Goal: Transaction & Acquisition: Purchase product/service

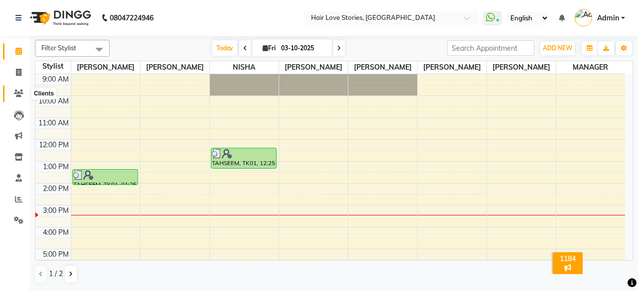
click at [17, 93] on icon at bounding box center [18, 93] width 9 height 7
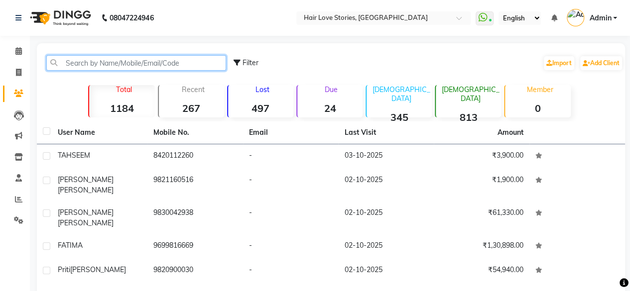
click at [84, 69] on input "text" at bounding box center [136, 62] width 180 height 15
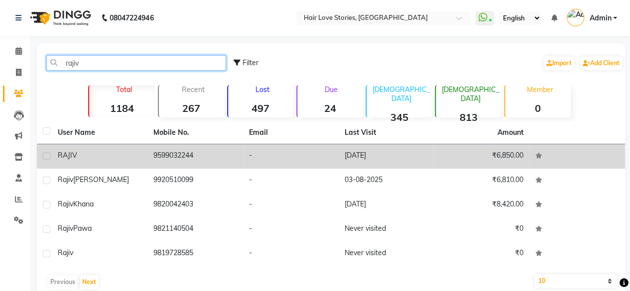
type input "rajiv"
click at [83, 155] on div "RAJIV" at bounding box center [100, 155] width 84 height 10
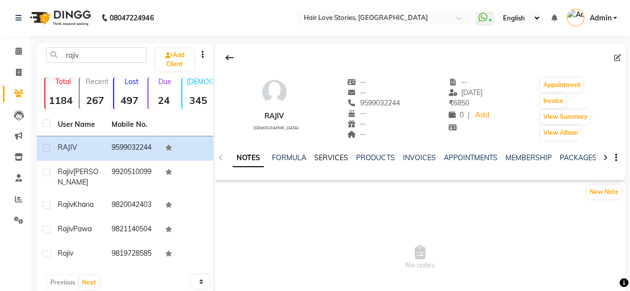
click at [325, 157] on link "SERVICES" at bounding box center [331, 157] width 34 height 9
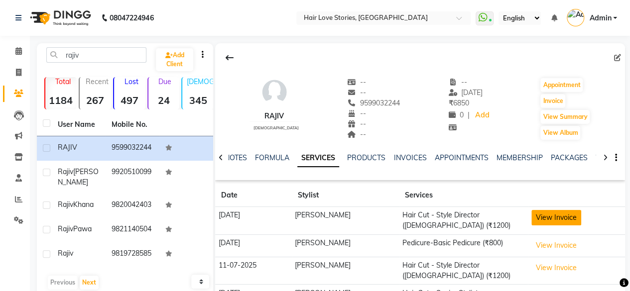
click at [549, 217] on button "View Invoice" at bounding box center [557, 217] width 50 height 15
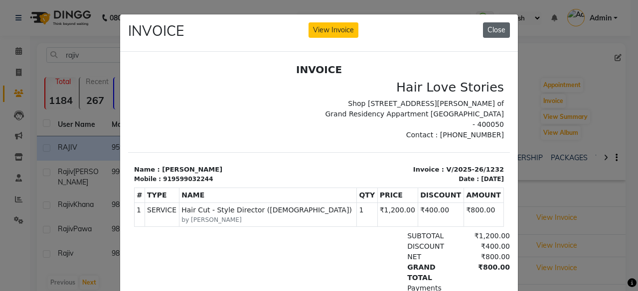
click at [490, 29] on button "Close" at bounding box center [496, 29] width 27 height 15
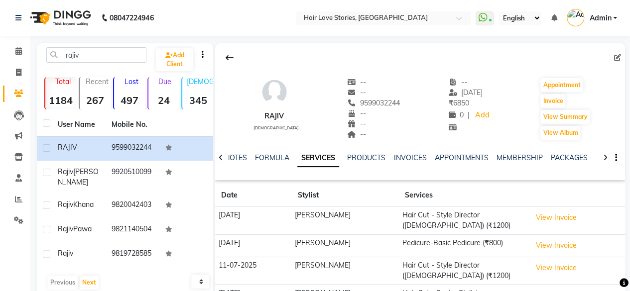
click at [539, 242] on button "View Invoice" at bounding box center [557, 245] width 50 height 15
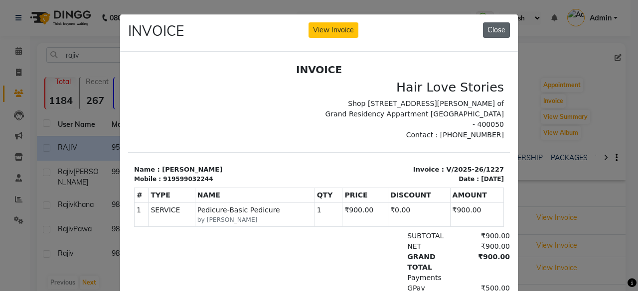
click at [490, 33] on button "Close" at bounding box center [496, 29] width 27 height 15
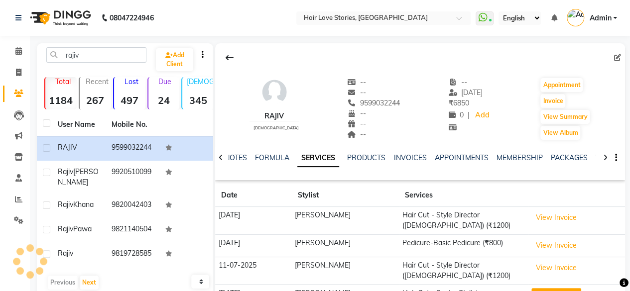
click at [532, 288] on button "View Invoice" at bounding box center [557, 295] width 50 height 15
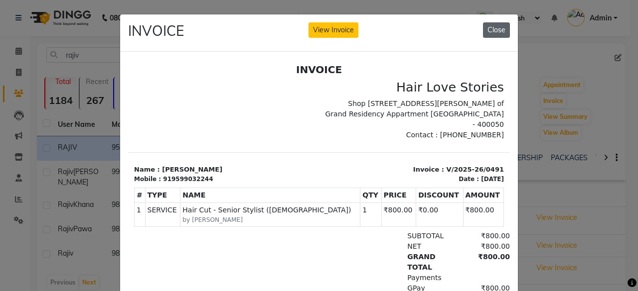
click at [485, 25] on button "Close" at bounding box center [496, 29] width 27 height 15
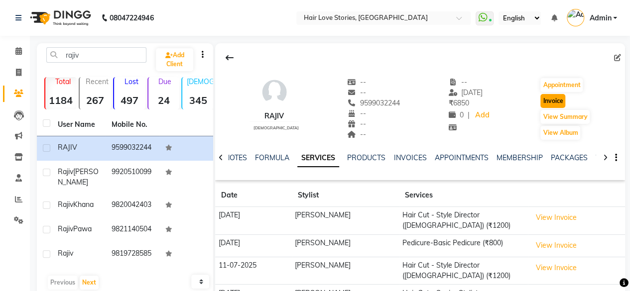
click at [551, 99] on button "Invoice" at bounding box center [553, 101] width 25 height 14
select select "service"
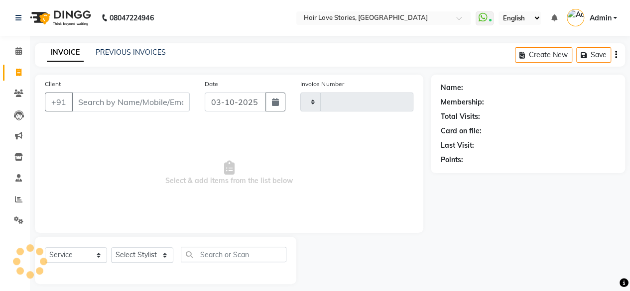
type input "1572"
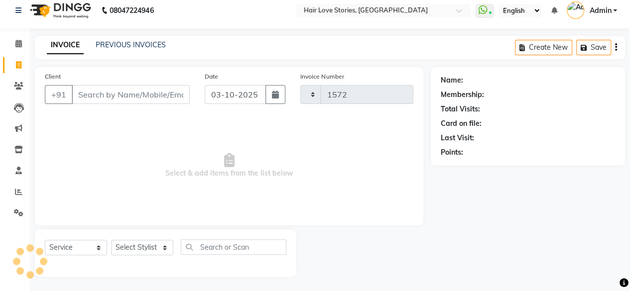
select select "3886"
type input "9599032244"
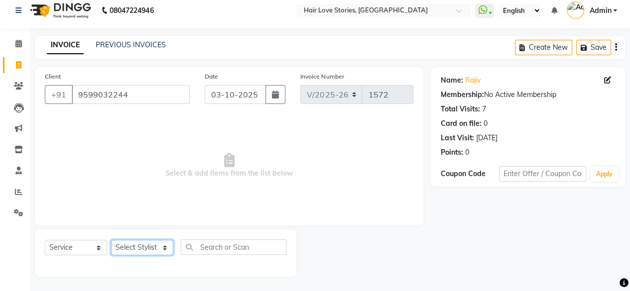
click at [152, 252] on select "Select Stylist [PERSON_NAME] FRONTDESK MANAGER [PERSON_NAME] MEENA MANE [PERSON…" at bounding box center [142, 247] width 62 height 15
select select "19044"
click at [111, 240] on select "Select Stylist [PERSON_NAME] FRONTDESK MANAGER [PERSON_NAME] MEENA MANE [PERSON…" at bounding box center [142, 247] width 62 height 15
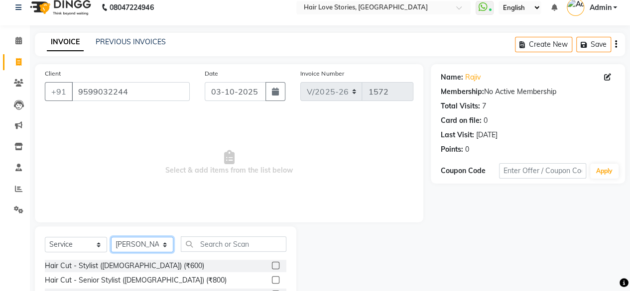
scroll to position [107, 0]
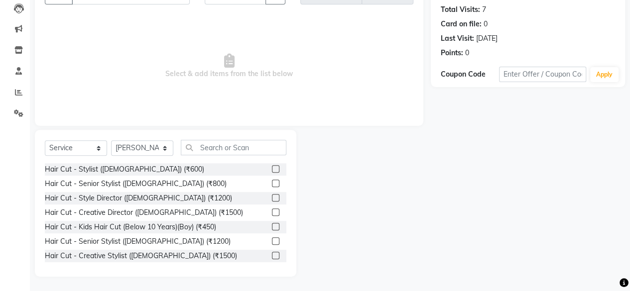
click at [272, 197] on label at bounding box center [275, 197] width 7 height 7
click at [272, 197] on input "checkbox" at bounding box center [275, 198] width 6 height 6
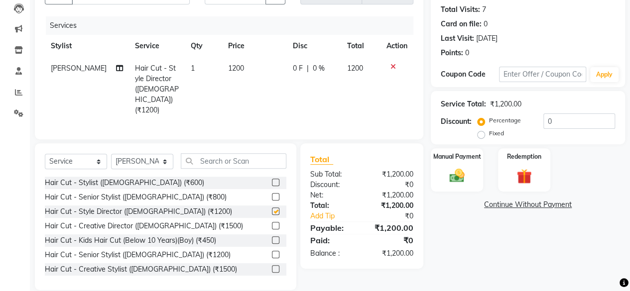
checkbox input "false"
click at [293, 63] on span "0 F" at bounding box center [298, 68] width 10 height 10
select select "19044"
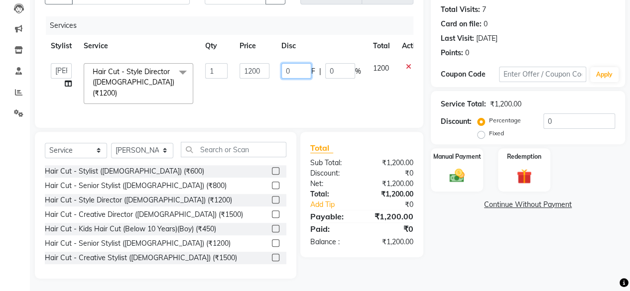
click at [285, 71] on input "0" at bounding box center [297, 70] width 30 height 15
type input "400"
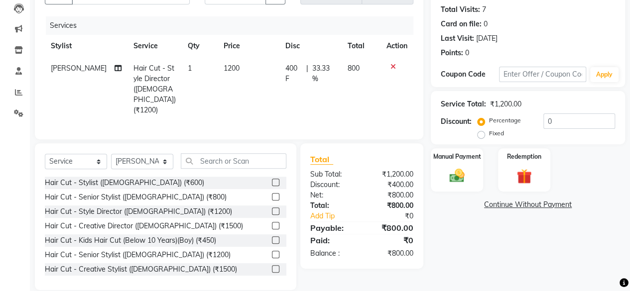
click at [544, 254] on div "Name: Rajiv Membership: No Active Membership Total Visits: 7 Card on file: 0 La…" at bounding box center [532, 129] width 202 height 323
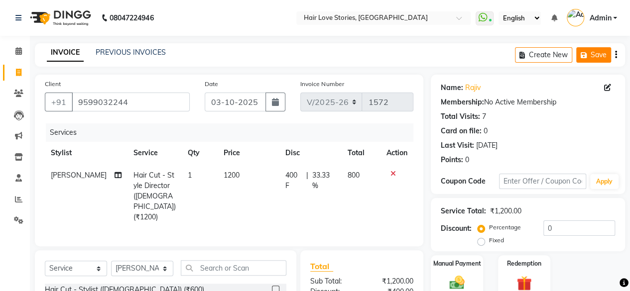
click at [589, 53] on icon "button" at bounding box center [586, 55] width 10 height 7
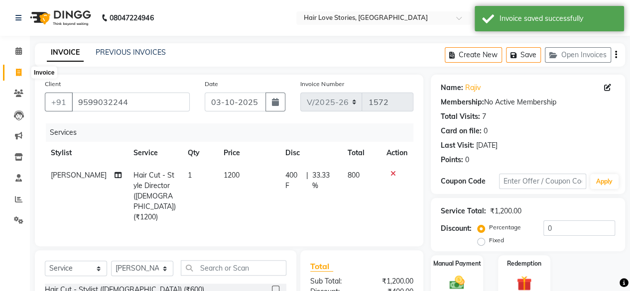
click at [22, 73] on span at bounding box center [18, 72] width 17 height 11
select select "3886"
select select "service"
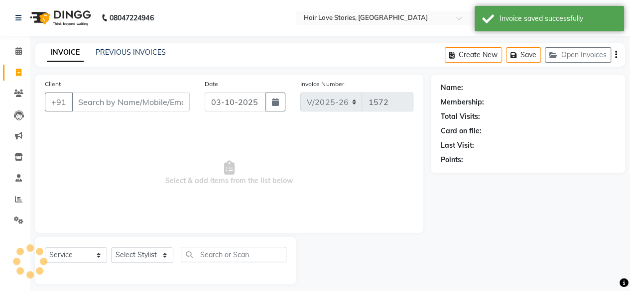
scroll to position [7, 0]
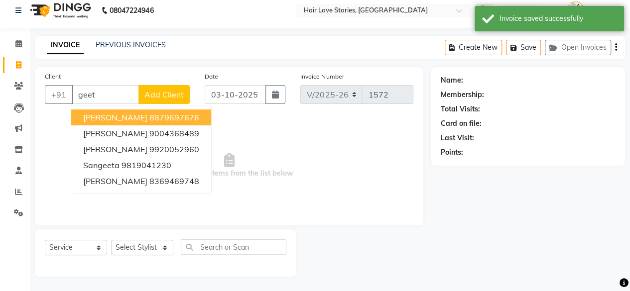
click at [102, 116] on span "[PERSON_NAME]" at bounding box center [115, 118] width 64 height 10
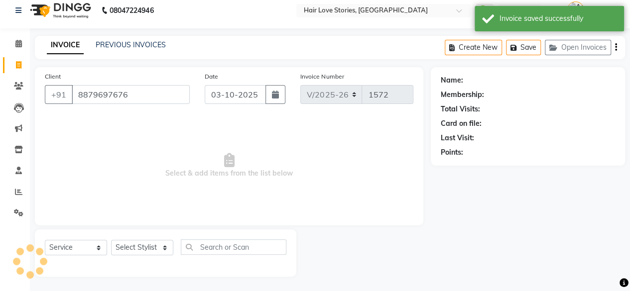
type input "8879697676"
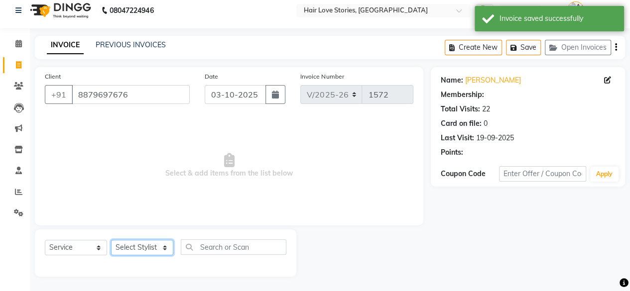
click at [143, 247] on select "Select Stylist [PERSON_NAME] FRONTDESK MANAGER [PERSON_NAME] MEENA MANE [PERSON…" at bounding box center [142, 247] width 62 height 15
select select "19891"
click at [111, 240] on select "Select Stylist [PERSON_NAME] FRONTDESK MANAGER [PERSON_NAME] MEENA MANE [PERSON…" at bounding box center [142, 247] width 62 height 15
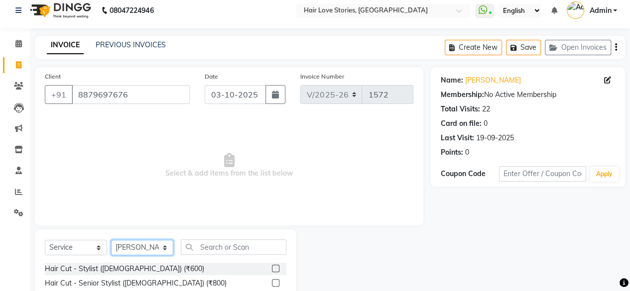
scroll to position [107, 0]
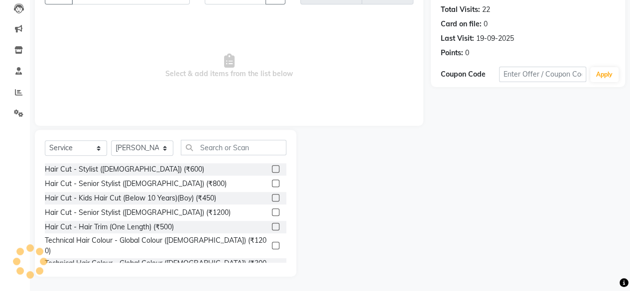
click at [272, 211] on label at bounding box center [275, 212] width 7 height 7
click at [272, 211] on input "checkbox" at bounding box center [275, 213] width 6 height 6
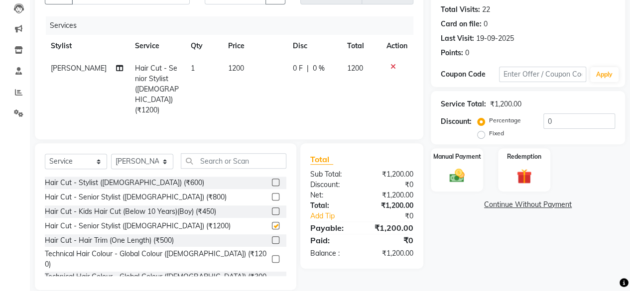
checkbox input "false"
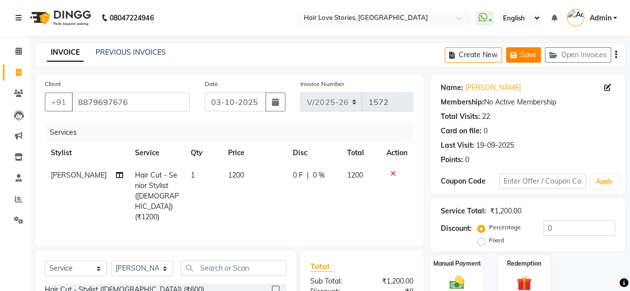
click at [523, 51] on button "Save" at bounding box center [523, 54] width 35 height 15
click at [583, 48] on button "Open Invoices" at bounding box center [578, 54] width 66 height 15
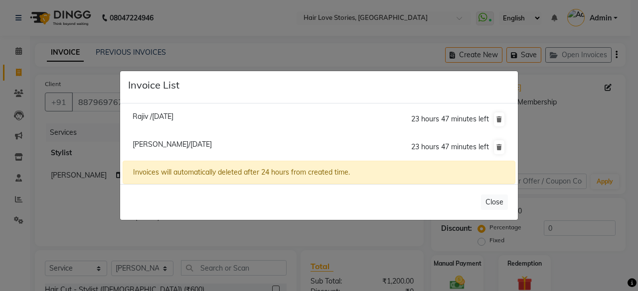
click at [141, 114] on span "Rajiv /[DATE]" at bounding box center [153, 116] width 41 height 9
type input "9599032244"
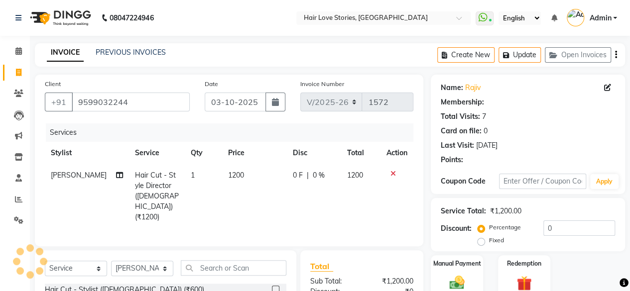
select select
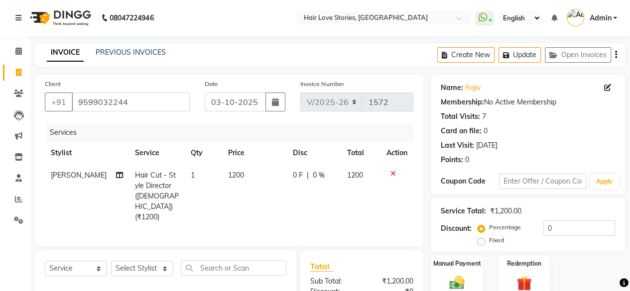
click at [287, 180] on td "0 F | 0 %" at bounding box center [314, 196] width 54 height 64
select select "19044"
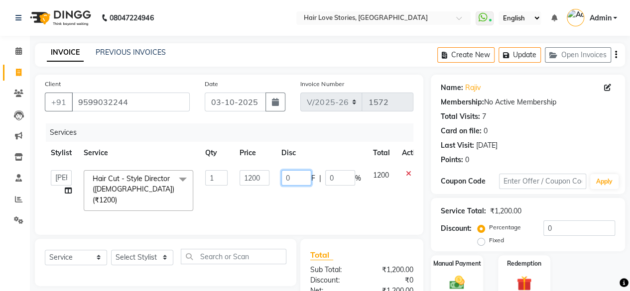
click at [287, 178] on input "0" at bounding box center [297, 177] width 30 height 15
type input "400"
click at [585, 265] on div "Manual Payment Redemption" at bounding box center [528, 277] width 209 height 43
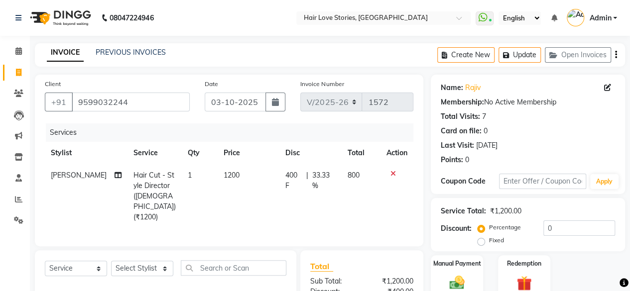
scroll to position [86, 0]
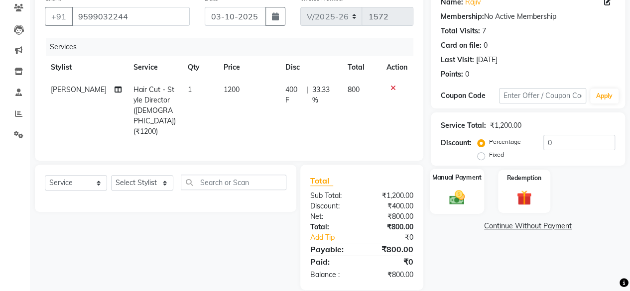
click at [453, 193] on img at bounding box center [456, 197] width 25 height 18
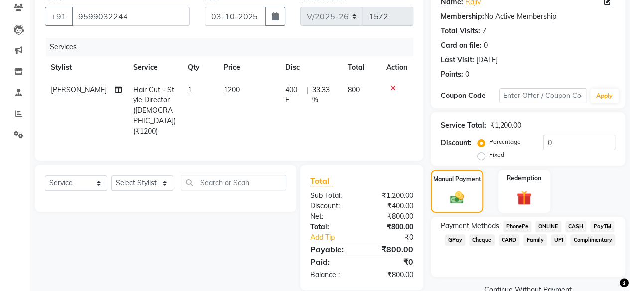
click at [448, 241] on span "GPay" at bounding box center [455, 240] width 20 height 11
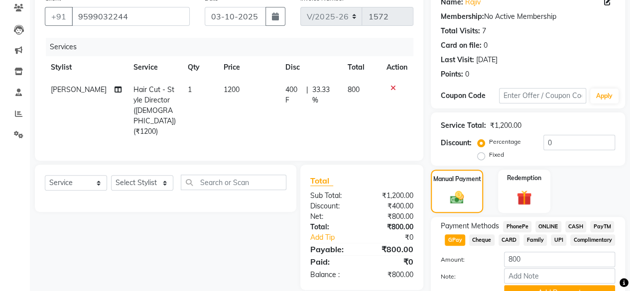
scroll to position [134, 0]
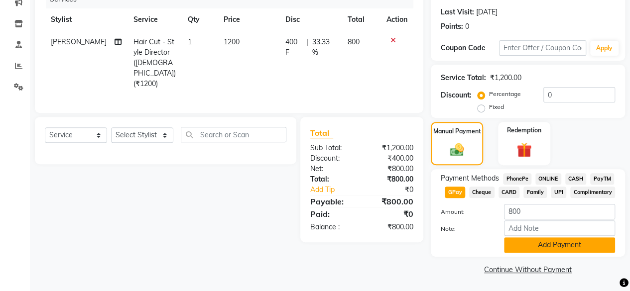
click at [548, 247] on button "Add Payment" at bounding box center [559, 245] width 111 height 15
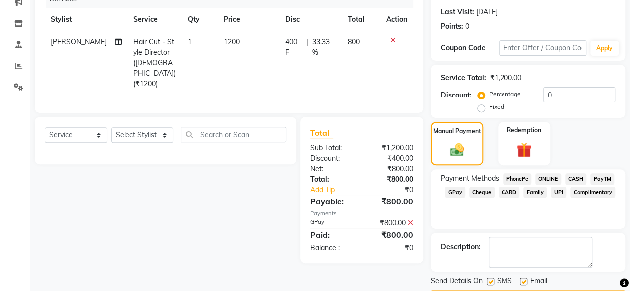
scroll to position [161, 0]
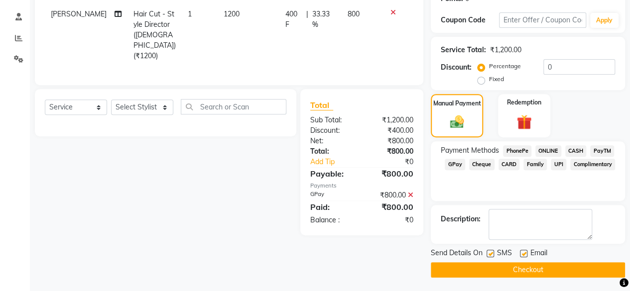
click at [512, 269] on button "Checkout" at bounding box center [528, 270] width 194 height 15
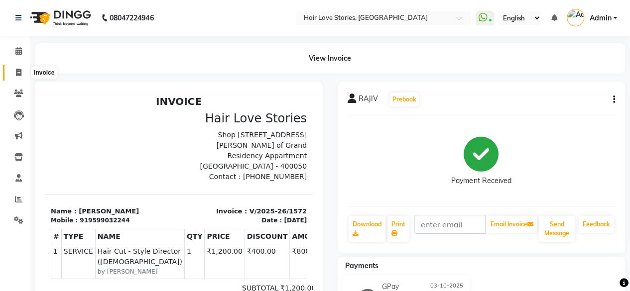
click at [14, 72] on span at bounding box center [18, 72] width 17 height 11
select select "3886"
select select "service"
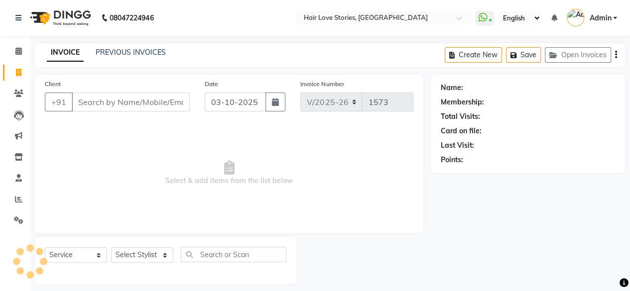
scroll to position [7, 0]
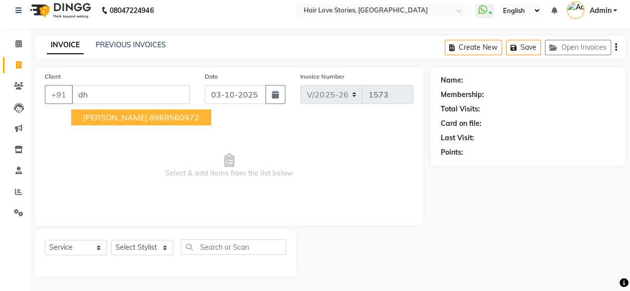
type input "d"
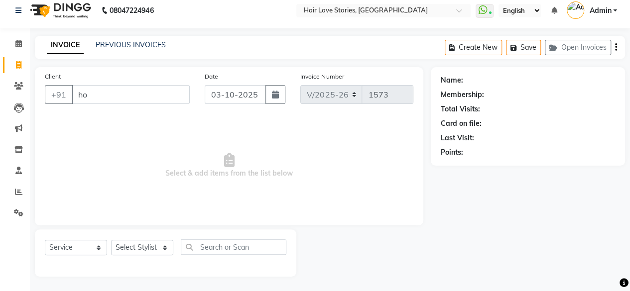
type input "h"
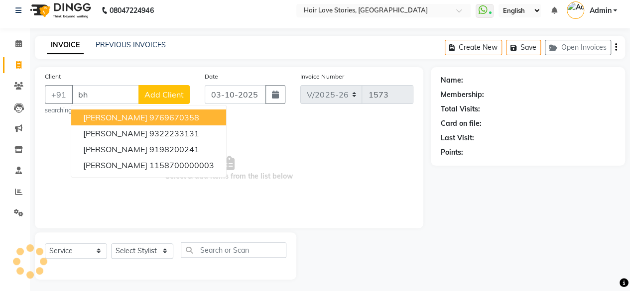
type input "b"
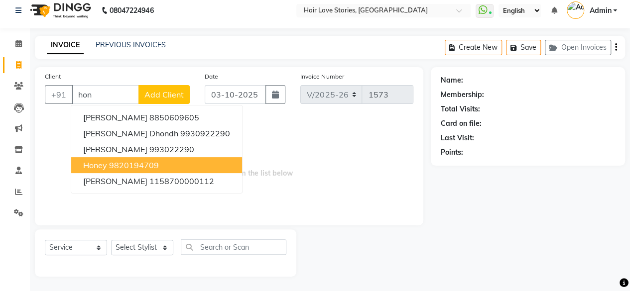
click at [100, 163] on span "Honey" at bounding box center [95, 165] width 24 height 10
type input "9820194709"
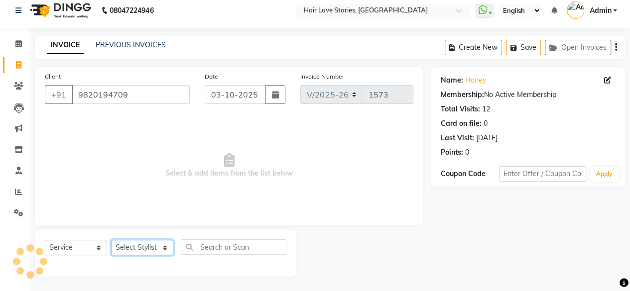
click at [125, 246] on select "Select Stylist [PERSON_NAME] FRONTDESK MANAGER [PERSON_NAME] MEENA MANE [PERSON…" at bounding box center [142, 247] width 62 height 15
click at [111, 240] on select "Select Stylist [PERSON_NAME] FRONTDESK MANAGER [PERSON_NAME] MEENA MANE [PERSON…" at bounding box center [142, 247] width 62 height 15
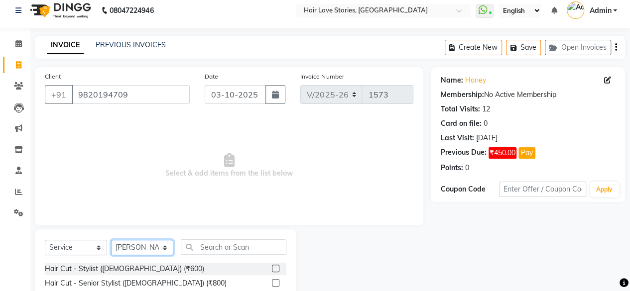
click at [133, 247] on select "Select Stylist [PERSON_NAME] FRONTDESK MANAGER [PERSON_NAME] MEENA MANE [PERSON…" at bounding box center [142, 247] width 62 height 15
select select "19053"
click at [111, 240] on select "Select Stylist [PERSON_NAME] FRONTDESK MANAGER [PERSON_NAME] MEENA MANE [PERSON…" at bounding box center [142, 247] width 62 height 15
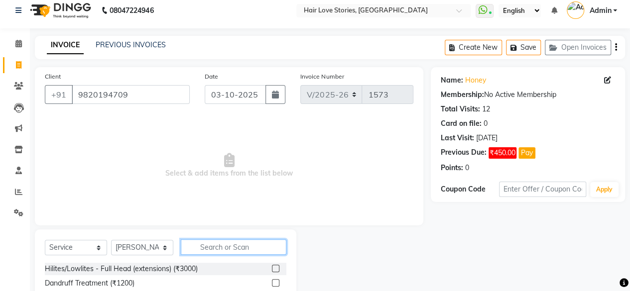
click at [187, 246] on input "text" at bounding box center [234, 247] width 106 height 15
type input "pedi"
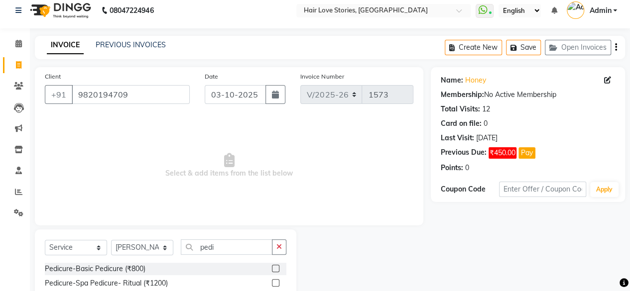
click at [275, 268] on label at bounding box center [275, 268] width 7 height 7
click at [275, 268] on input "checkbox" at bounding box center [275, 269] width 6 height 6
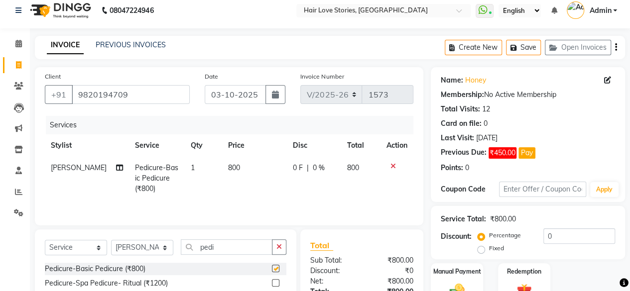
checkbox input "false"
click at [222, 157] on td "800" at bounding box center [254, 178] width 65 height 43
select select "19053"
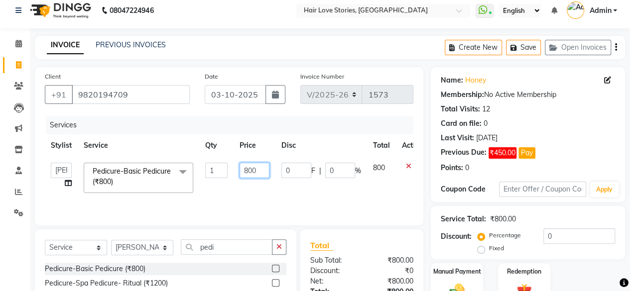
click at [250, 177] on input "800" at bounding box center [255, 170] width 30 height 15
type input "900"
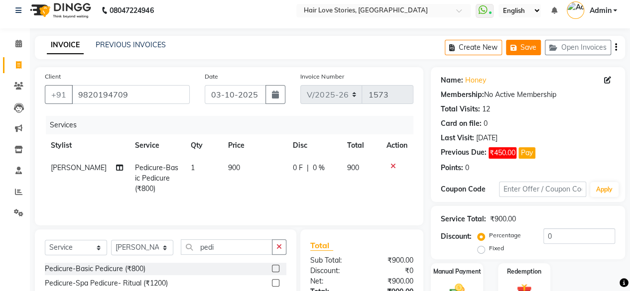
click at [520, 44] on icon "button" at bounding box center [516, 47] width 10 height 7
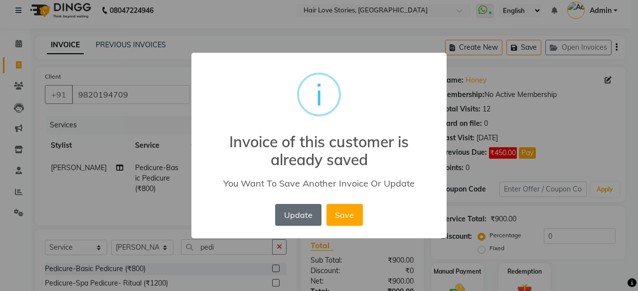
click at [297, 211] on button "Update" at bounding box center [298, 215] width 46 height 22
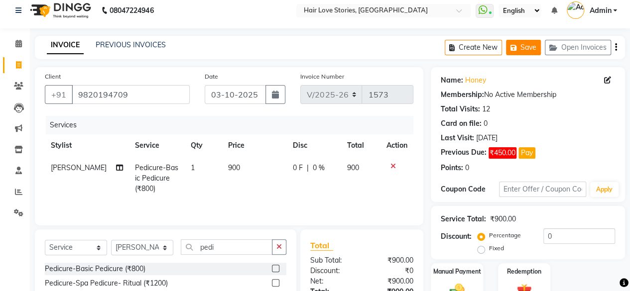
click at [527, 53] on button "Save" at bounding box center [523, 47] width 35 height 15
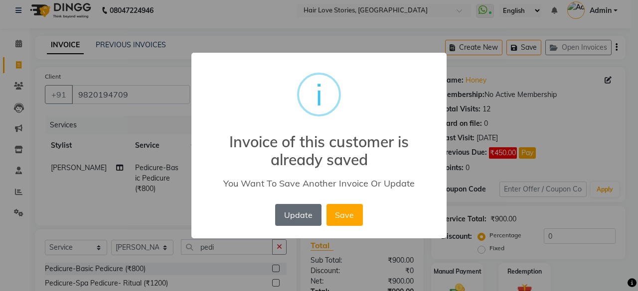
click at [298, 217] on button "Update" at bounding box center [298, 215] width 46 height 22
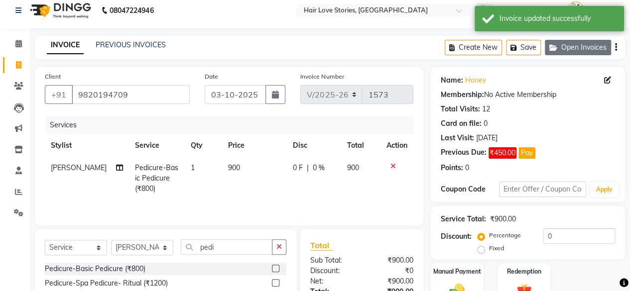
click at [578, 48] on button "Open Invoices" at bounding box center [578, 47] width 66 height 15
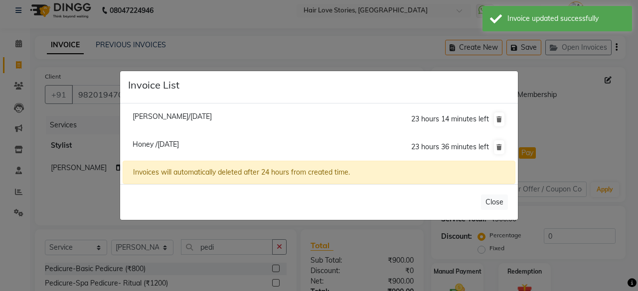
click at [198, 124] on li "[PERSON_NAME]/[DATE] 23 hours 14 minutes left" at bounding box center [319, 120] width 393 height 28
click at [197, 117] on span "[PERSON_NAME]/[DATE]" at bounding box center [172, 116] width 79 height 9
type input "8879697676"
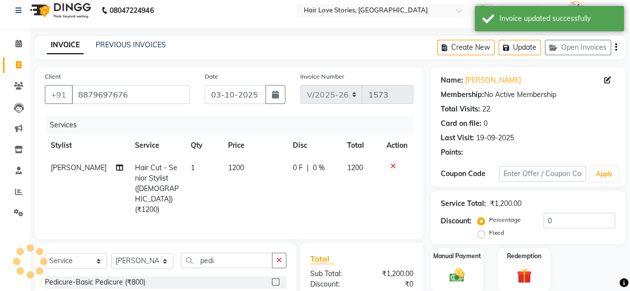
select select
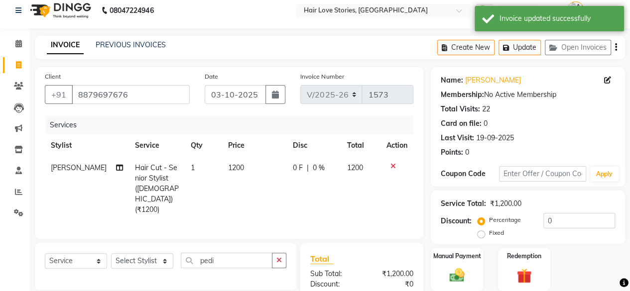
click at [163, 140] on th "Service" at bounding box center [157, 146] width 56 height 22
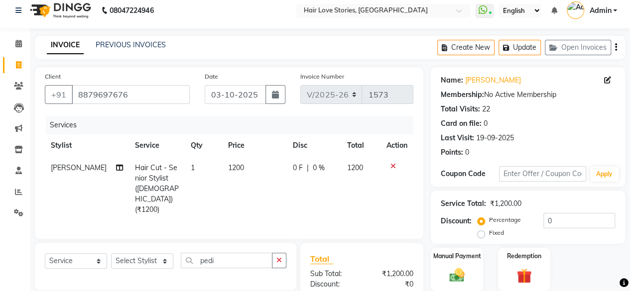
click at [224, 160] on td "1200" at bounding box center [254, 189] width 65 height 64
select select "19891"
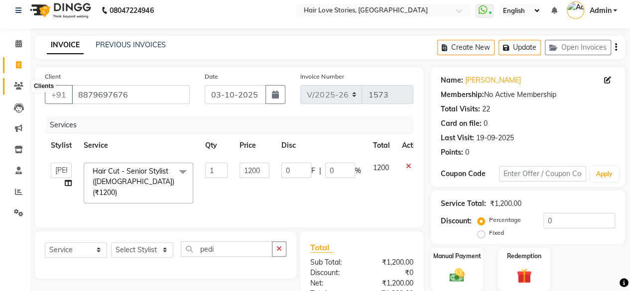
click at [22, 81] on span at bounding box center [18, 86] width 17 height 11
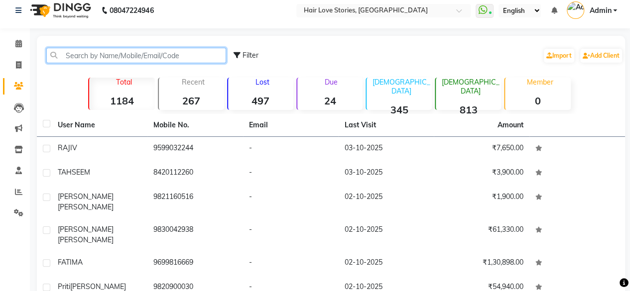
click at [75, 52] on input "text" at bounding box center [136, 55] width 180 height 15
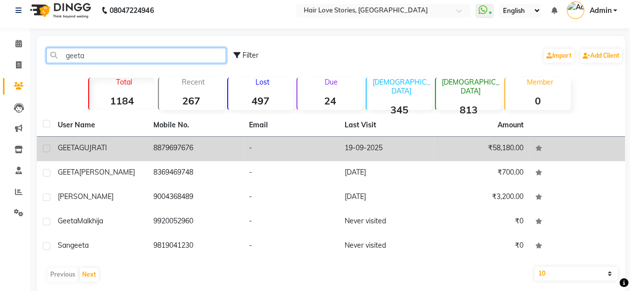
type input "geeta"
click at [78, 156] on td "[PERSON_NAME]" at bounding box center [100, 149] width 96 height 24
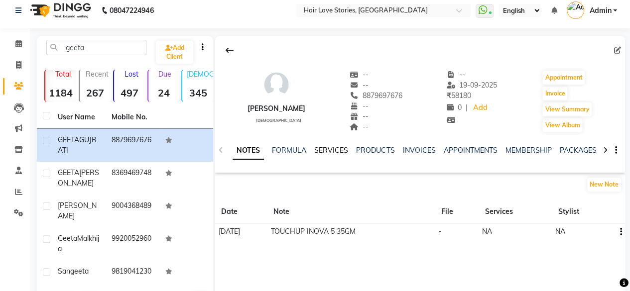
click at [325, 152] on link "SERVICES" at bounding box center [331, 150] width 34 height 9
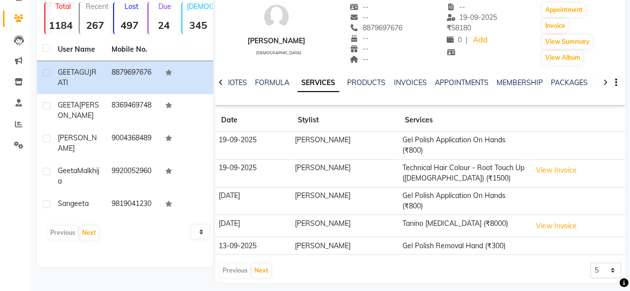
scroll to position [80, 0]
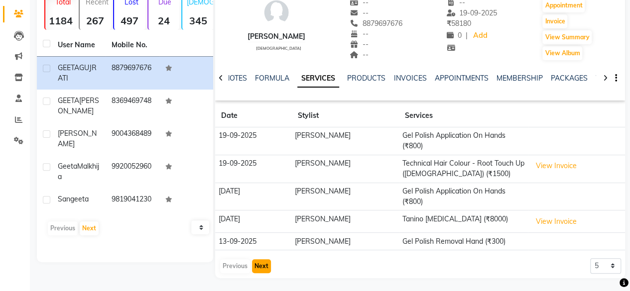
click at [257, 266] on button "Next" at bounding box center [261, 267] width 19 height 14
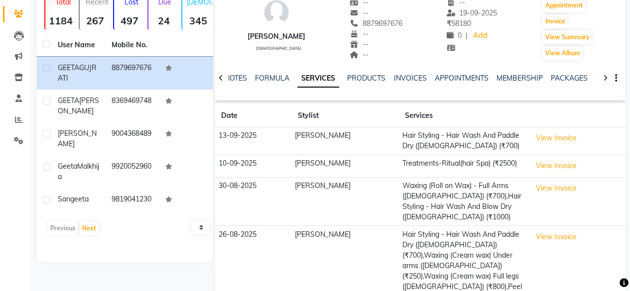
scroll to position [153, 0]
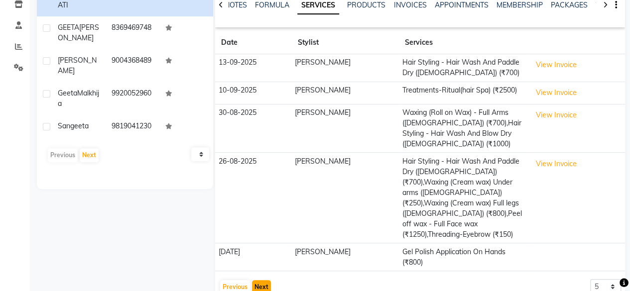
click at [266, 281] on button "Next" at bounding box center [261, 288] width 19 height 14
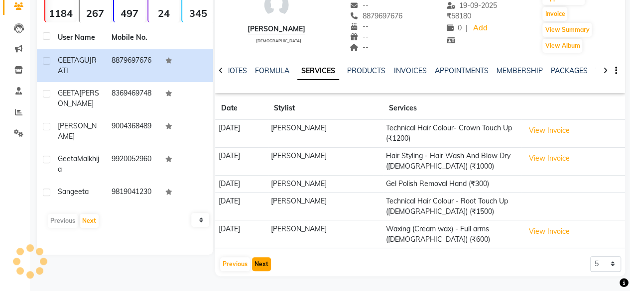
scroll to position [86, 0]
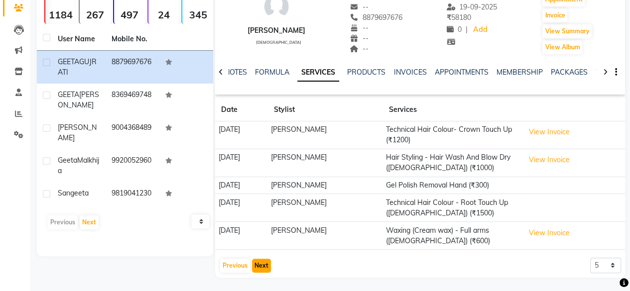
click at [263, 270] on button "Next" at bounding box center [261, 266] width 19 height 14
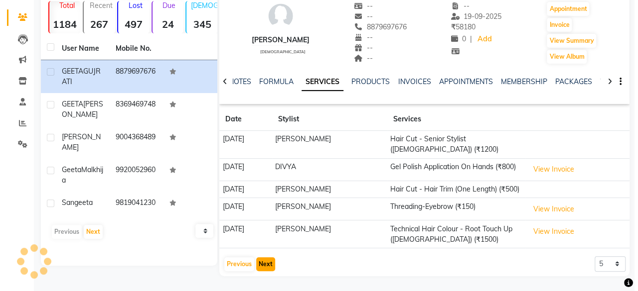
scroll to position [66, 0]
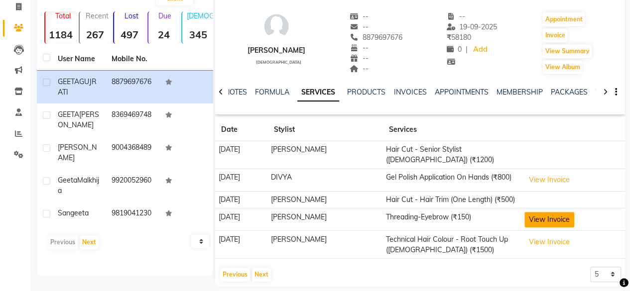
click at [541, 212] on button "View Invoice" at bounding box center [550, 219] width 50 height 15
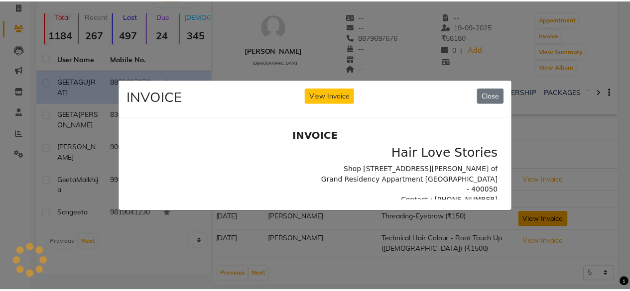
scroll to position [0, 0]
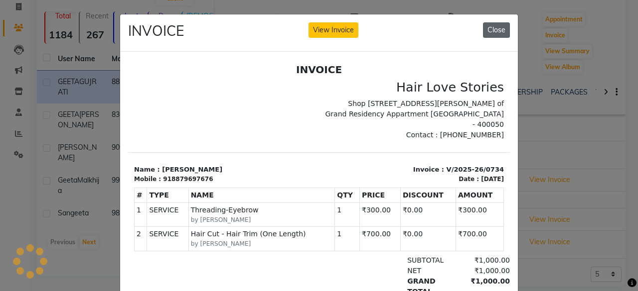
click at [493, 31] on button "Close" at bounding box center [496, 29] width 27 height 15
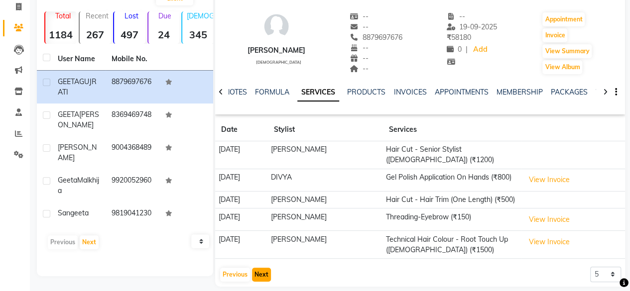
click at [261, 268] on button "Next" at bounding box center [261, 275] width 19 height 14
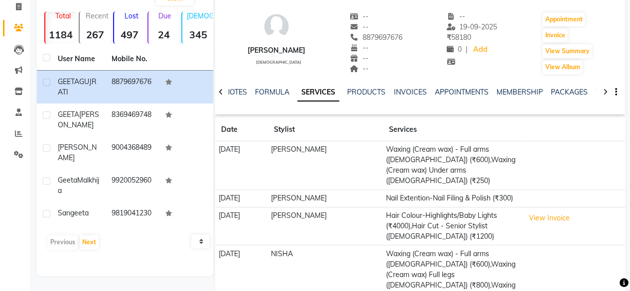
scroll to position [158, 0]
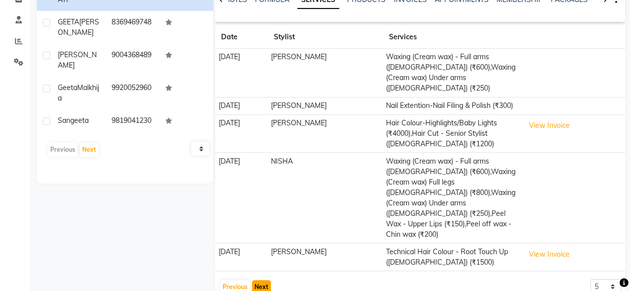
click at [259, 281] on button "Next" at bounding box center [261, 288] width 19 height 14
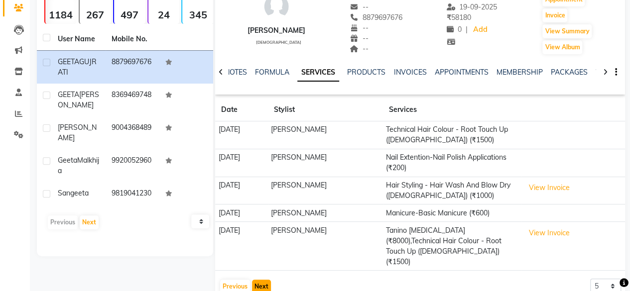
click at [259, 280] on button "Next" at bounding box center [261, 287] width 19 height 14
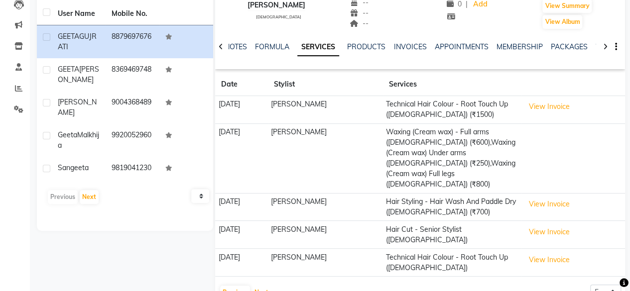
scroll to position [0, 0]
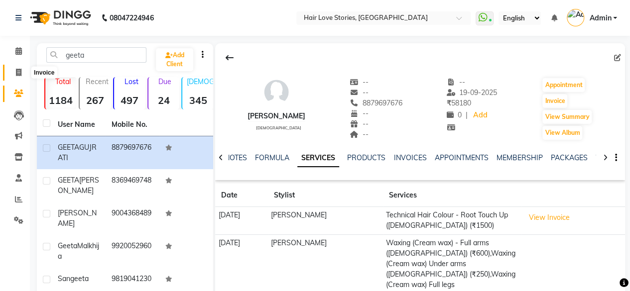
click at [18, 71] on icon at bounding box center [18, 72] width 5 height 7
select select "3886"
select select "service"
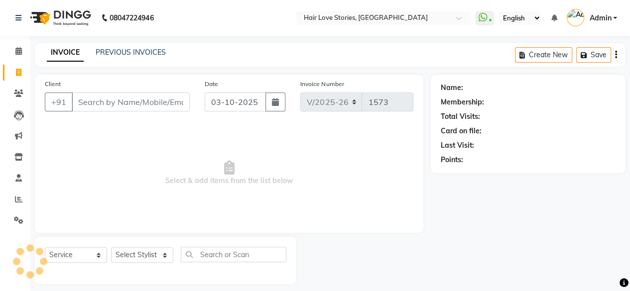
scroll to position [7, 0]
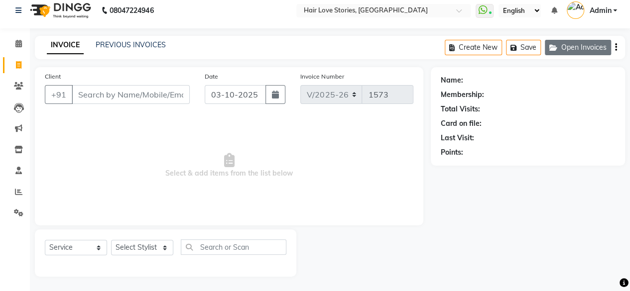
click at [569, 46] on button "Open Invoices" at bounding box center [578, 47] width 66 height 15
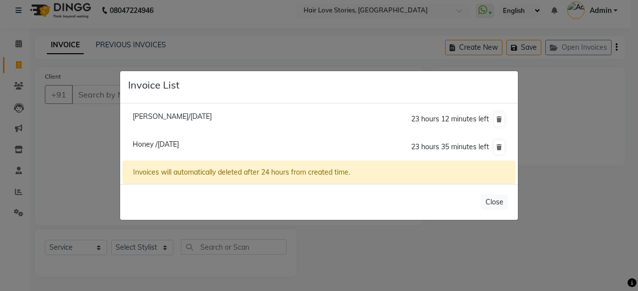
click at [186, 120] on span "[PERSON_NAME]/[DATE]" at bounding box center [172, 116] width 79 height 9
type input "8879697676"
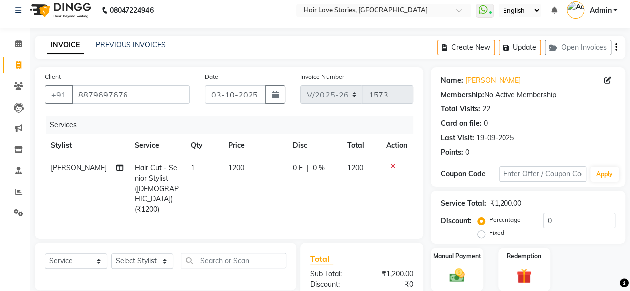
click at [227, 161] on td "1200" at bounding box center [254, 189] width 65 height 64
select select "19891"
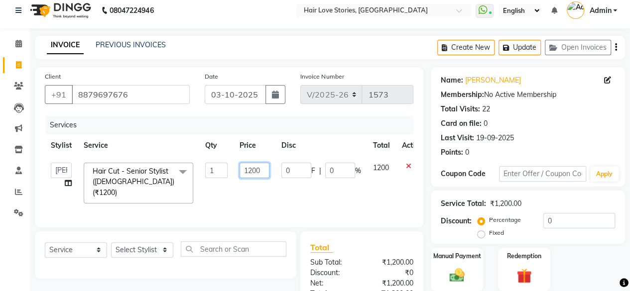
click at [253, 171] on input "1200" at bounding box center [255, 170] width 30 height 15
type input "1500"
click at [450, 259] on label "Manual Payment" at bounding box center [457, 255] width 50 height 9
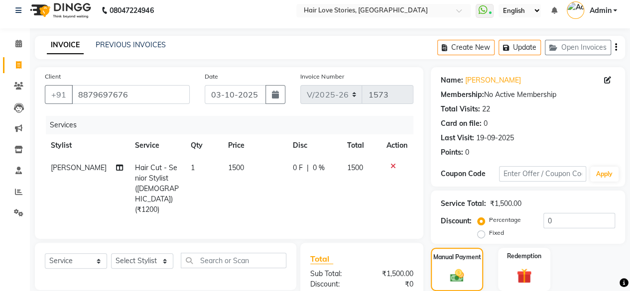
scroll to position [106, 0]
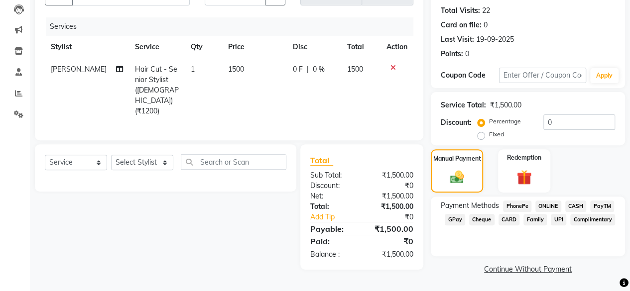
click at [456, 222] on span "GPay" at bounding box center [455, 219] width 20 height 11
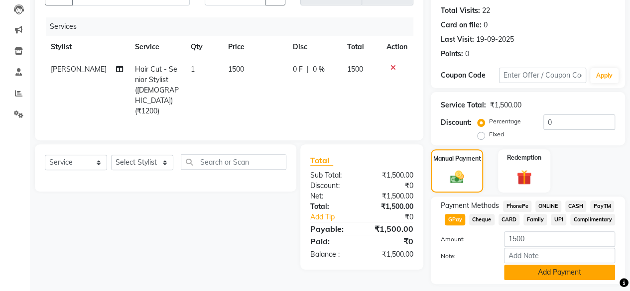
click at [529, 267] on button "Add Payment" at bounding box center [559, 272] width 111 height 15
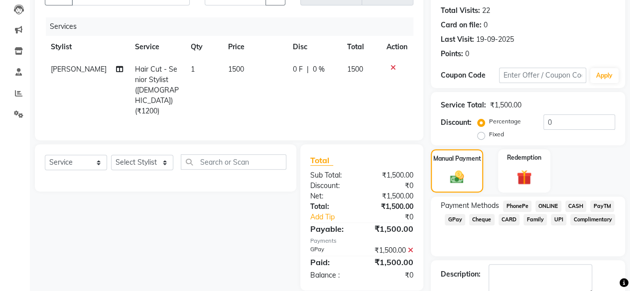
scroll to position [161, 0]
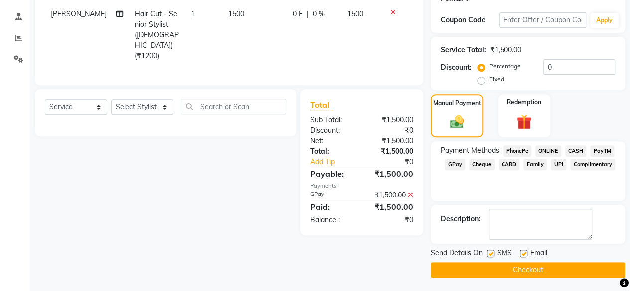
click at [537, 266] on button "Checkout" at bounding box center [528, 270] width 194 height 15
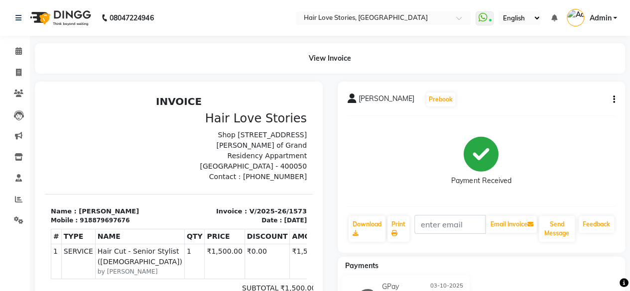
click at [606, 31] on nav "08047224946 Select Location × Hair Love Stories, 29th Road WhatsApp Status ✕ St…" at bounding box center [315, 18] width 630 height 36
click at [94, 124] on div at bounding box center [112, 147] width 134 height 71
